Goal: Transaction & Acquisition: Purchase product/service

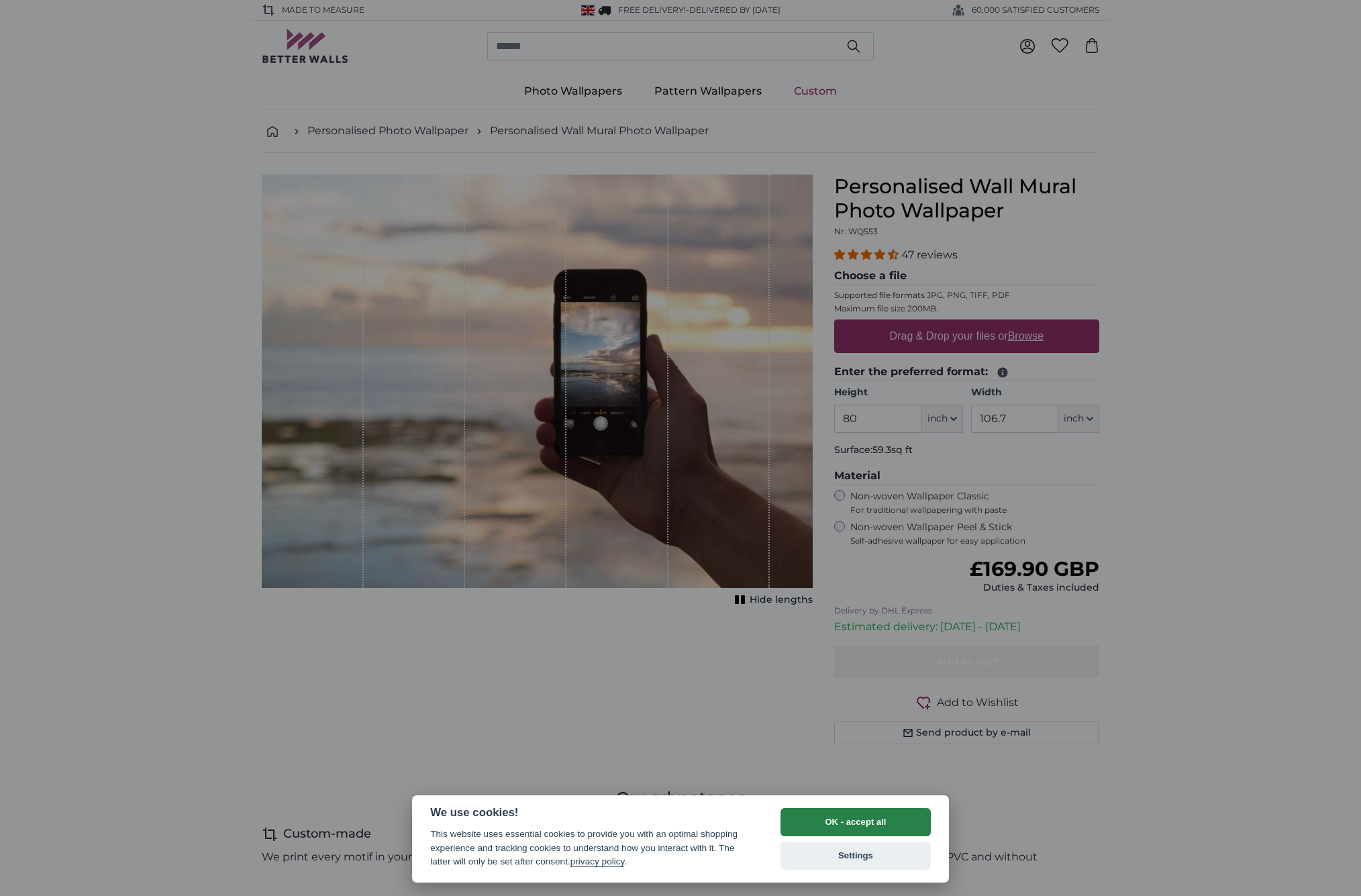
click at [812, 829] on button "OK - accept all" at bounding box center [855, 821] width 150 height 28
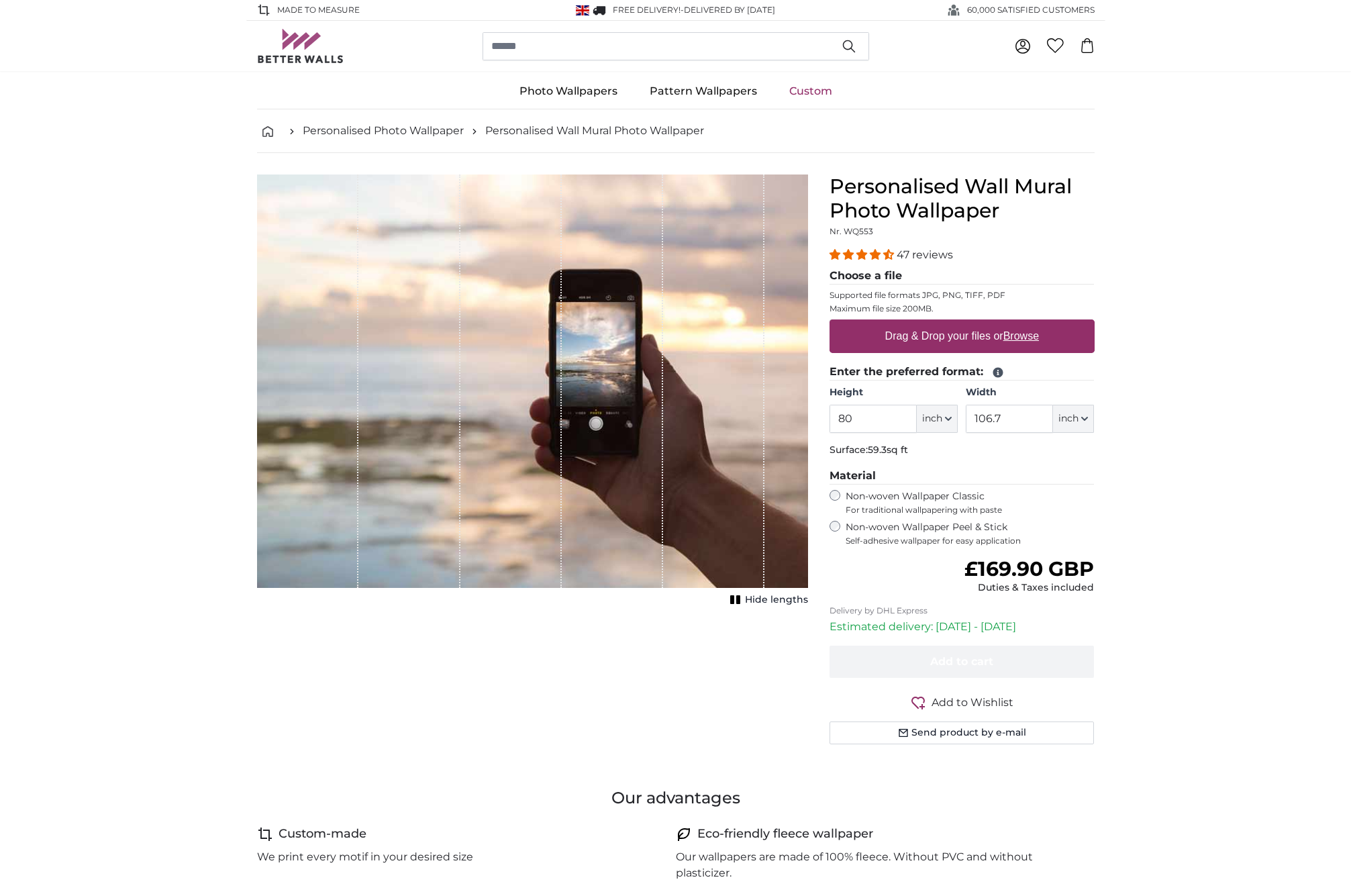
click at [924, 419] on span "inch" at bounding box center [932, 419] width 20 height 14
click at [929, 447] on link "Centimeter (cm)" at bounding box center [937, 453] width 118 height 24
type input "203.2"
type input "271.1"
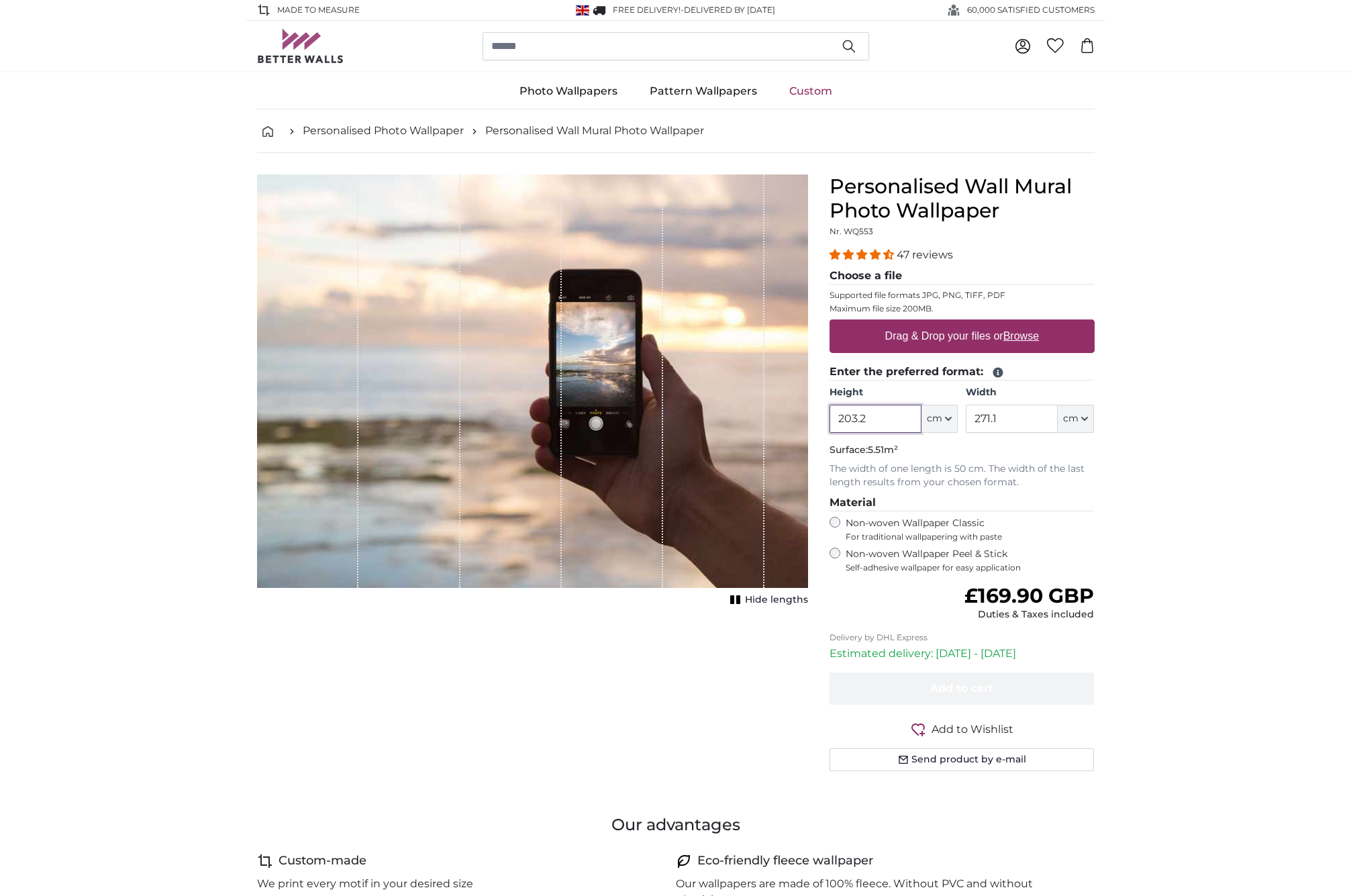
click at [878, 424] on input "203.2" at bounding box center [875, 419] width 92 height 28
click at [878, 423] on input "203.2" at bounding box center [875, 419] width 92 height 28
type input "140"
click at [1024, 416] on input "271.1" at bounding box center [1011, 419] width 92 height 28
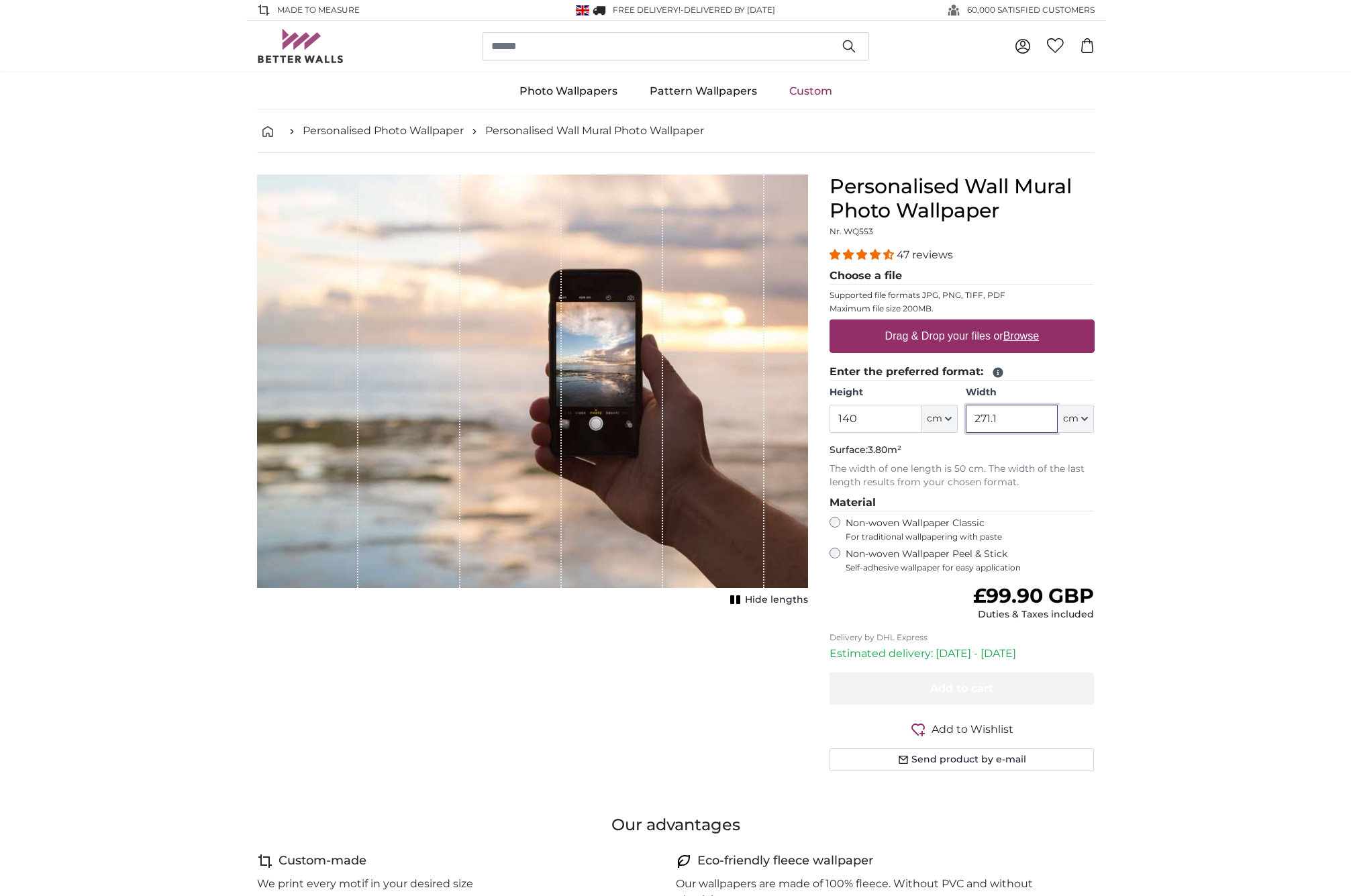
click at [1024, 416] on input "271.1" at bounding box center [1011, 419] width 92 height 28
type input "690"
